Goal: Check status: Check status

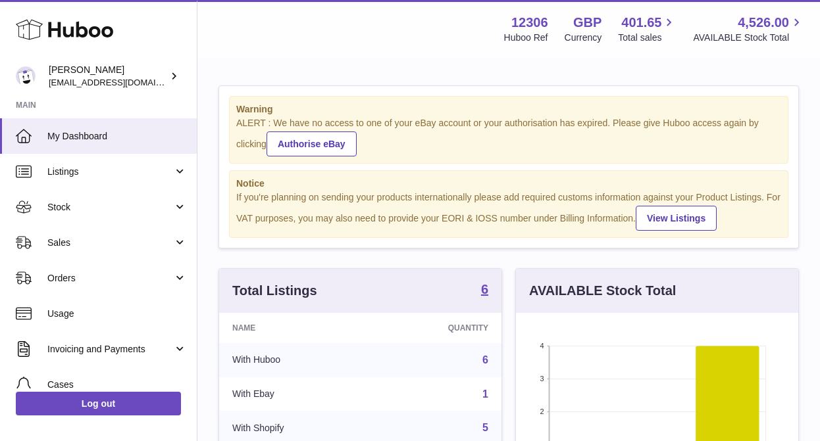
scroll to position [205, 282]
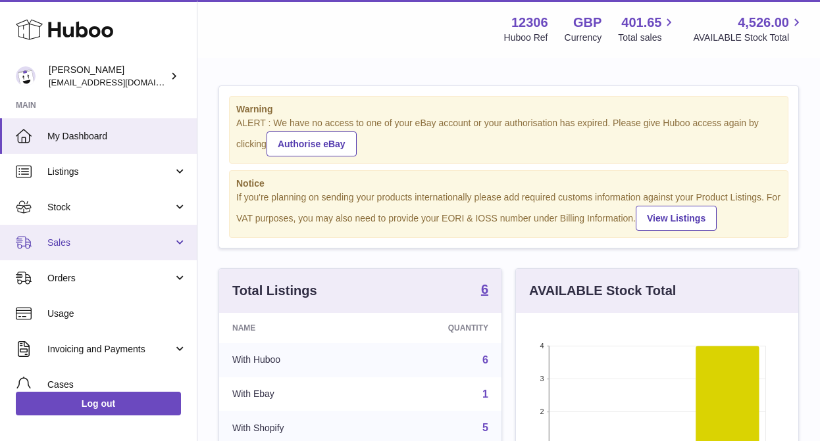
click at [92, 238] on span "Sales" at bounding box center [110, 243] width 126 height 12
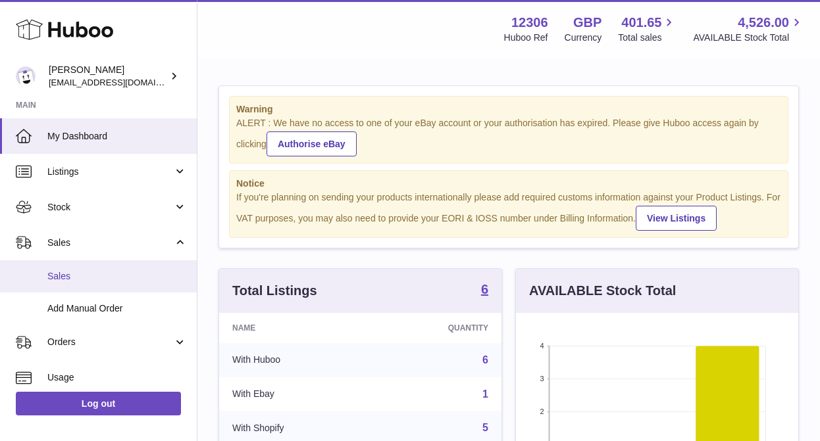
click at [76, 275] on span "Sales" at bounding box center [116, 276] width 139 height 12
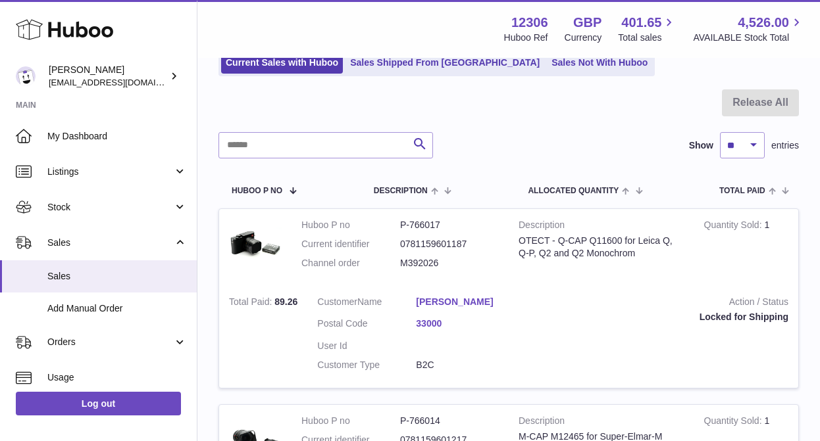
scroll to position [103, 0]
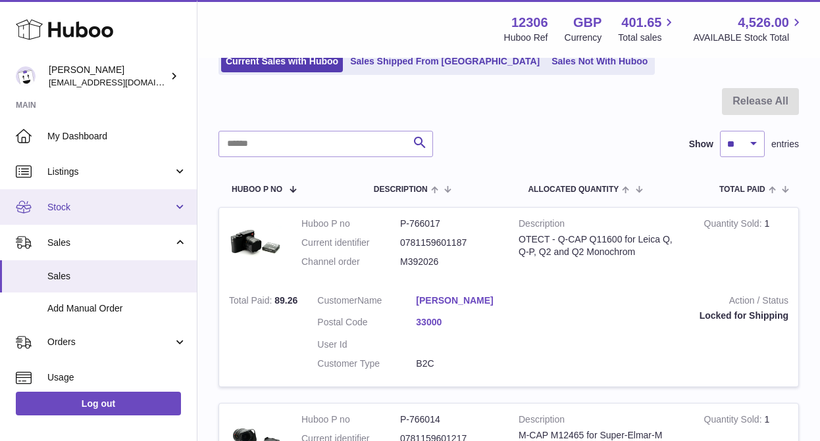
click at [102, 205] on span "Stock" at bounding box center [110, 207] width 126 height 12
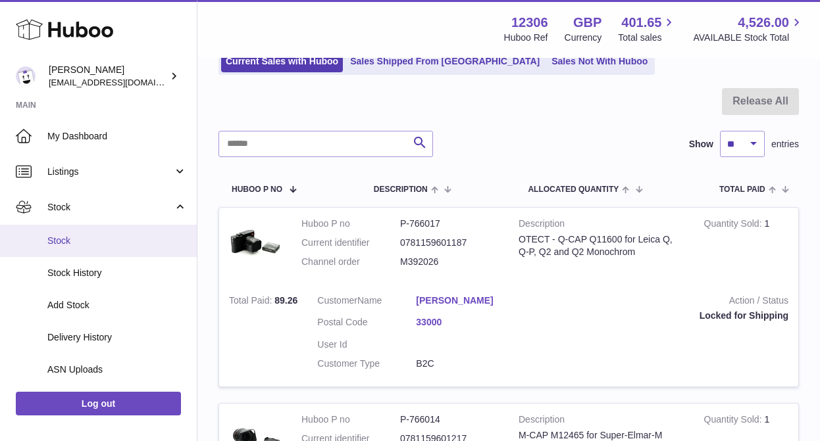
click at [86, 243] on span "Stock" at bounding box center [116, 241] width 139 height 12
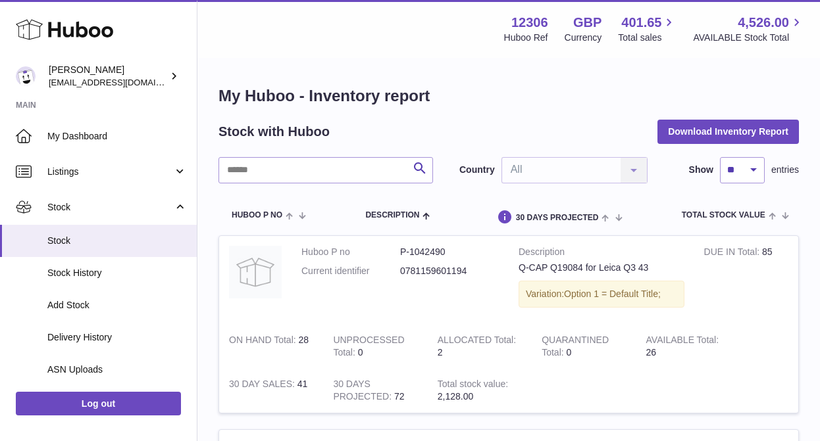
scroll to position [43, 0]
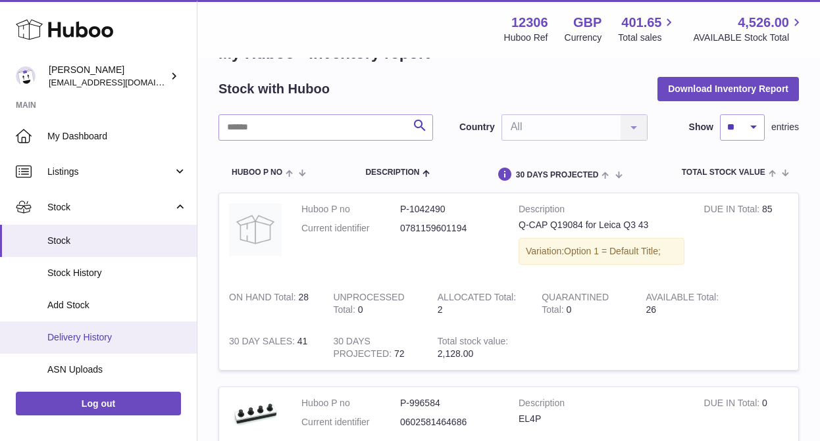
click at [97, 339] on span "Delivery History" at bounding box center [116, 338] width 139 height 12
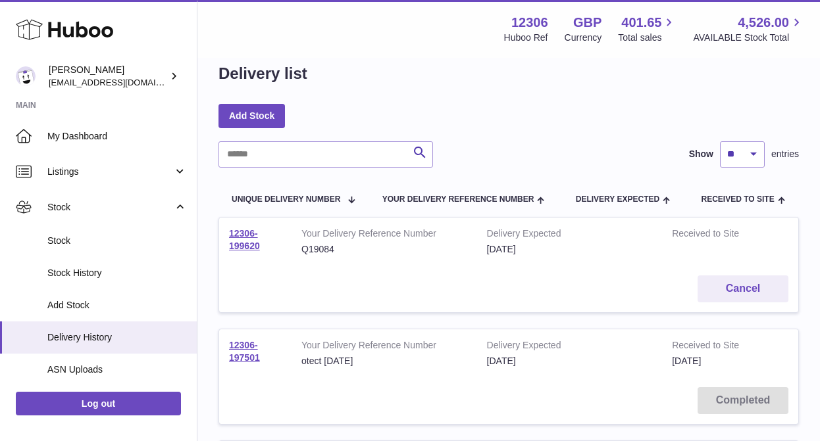
scroll to position [26, 0]
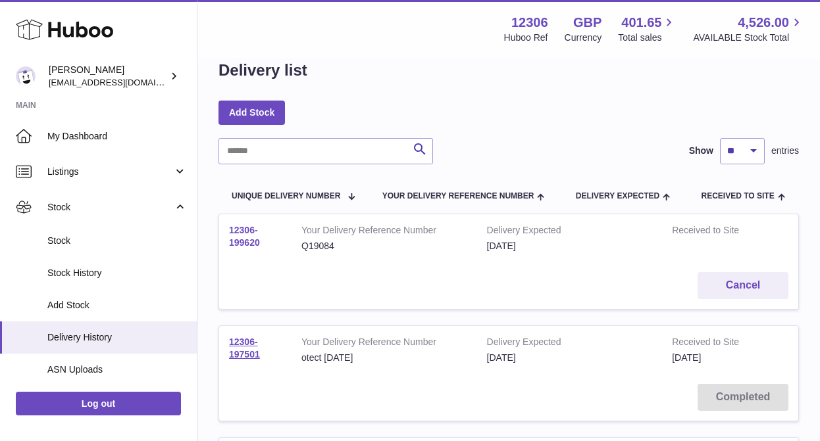
click at [236, 233] on link "12306-199620" at bounding box center [244, 236] width 31 height 23
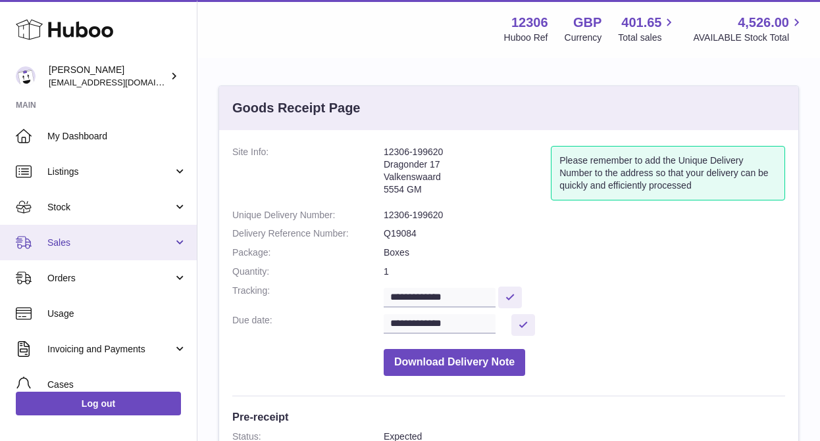
click at [72, 241] on span "Sales" at bounding box center [110, 243] width 126 height 12
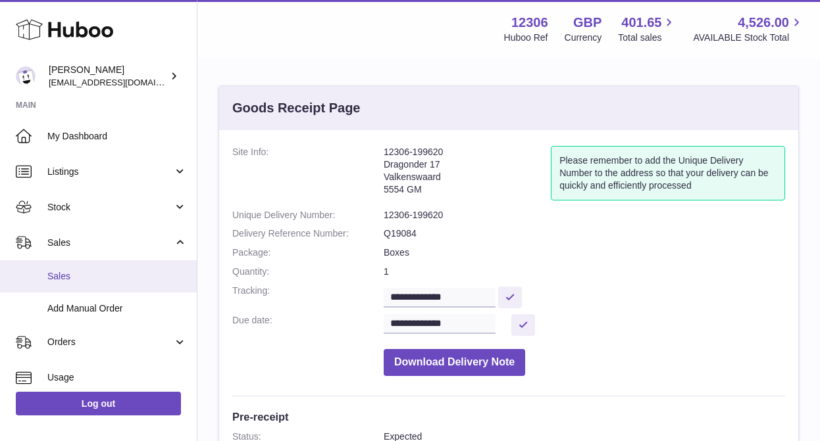
click at [63, 277] on span "Sales" at bounding box center [116, 276] width 139 height 12
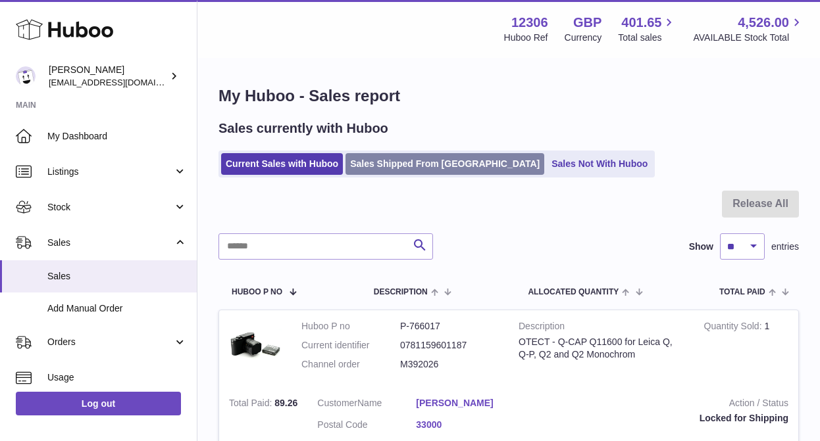
click at [399, 168] on link "Sales Shipped From [GEOGRAPHIC_DATA]" at bounding box center [444, 164] width 199 height 22
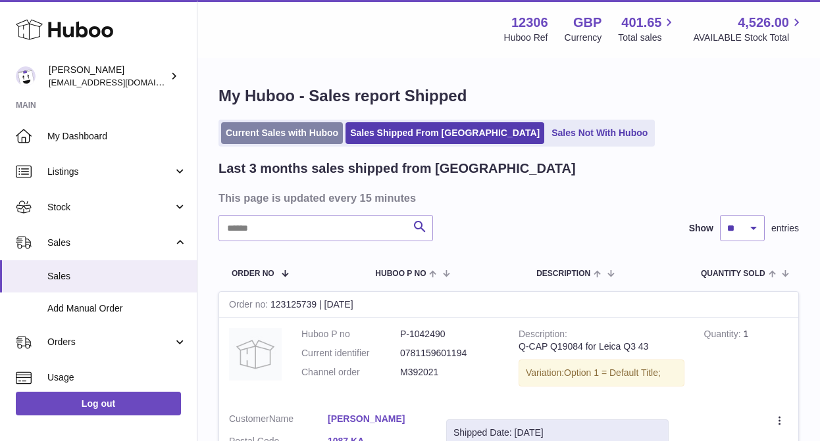
click at [290, 131] on link "Current Sales with Huboo" at bounding box center [282, 133] width 122 height 22
